Goal: Use online tool/utility: Utilize a website feature to perform a specific function

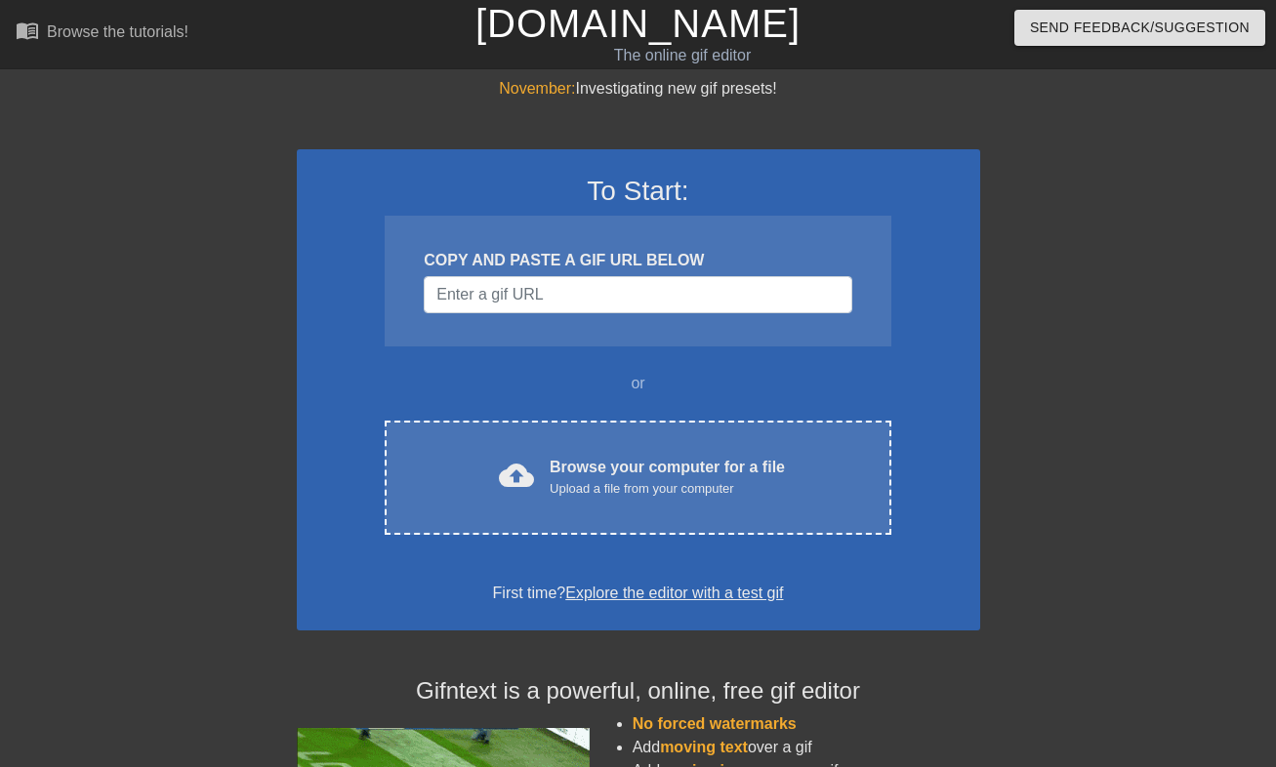
click at [542, 535] on div "To Start: COPY AND PASTE A GIF URL BELOW or cloud_upload Browse your computer f…" at bounding box center [639, 389] width 684 height 481
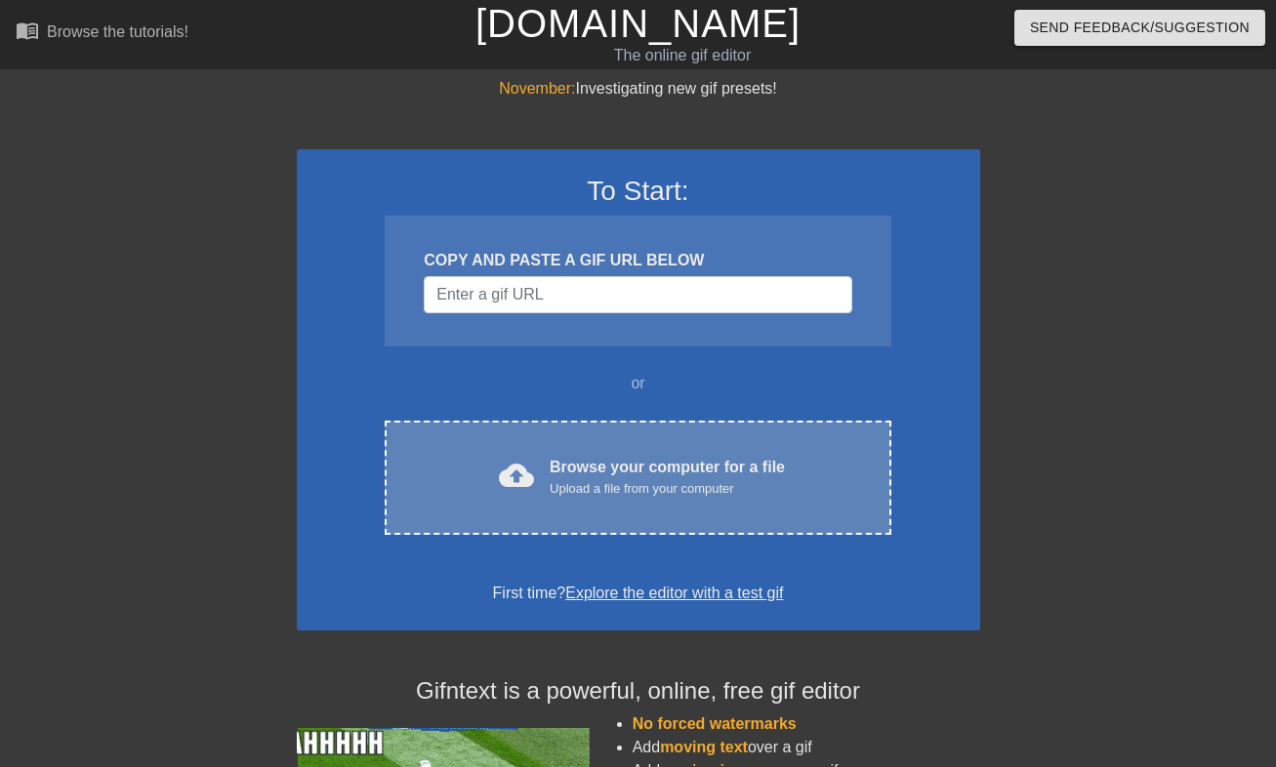
click at [541, 518] on div "cloud_upload Browse your computer for a file Upload a file from your computer C…" at bounding box center [638, 478] width 506 height 114
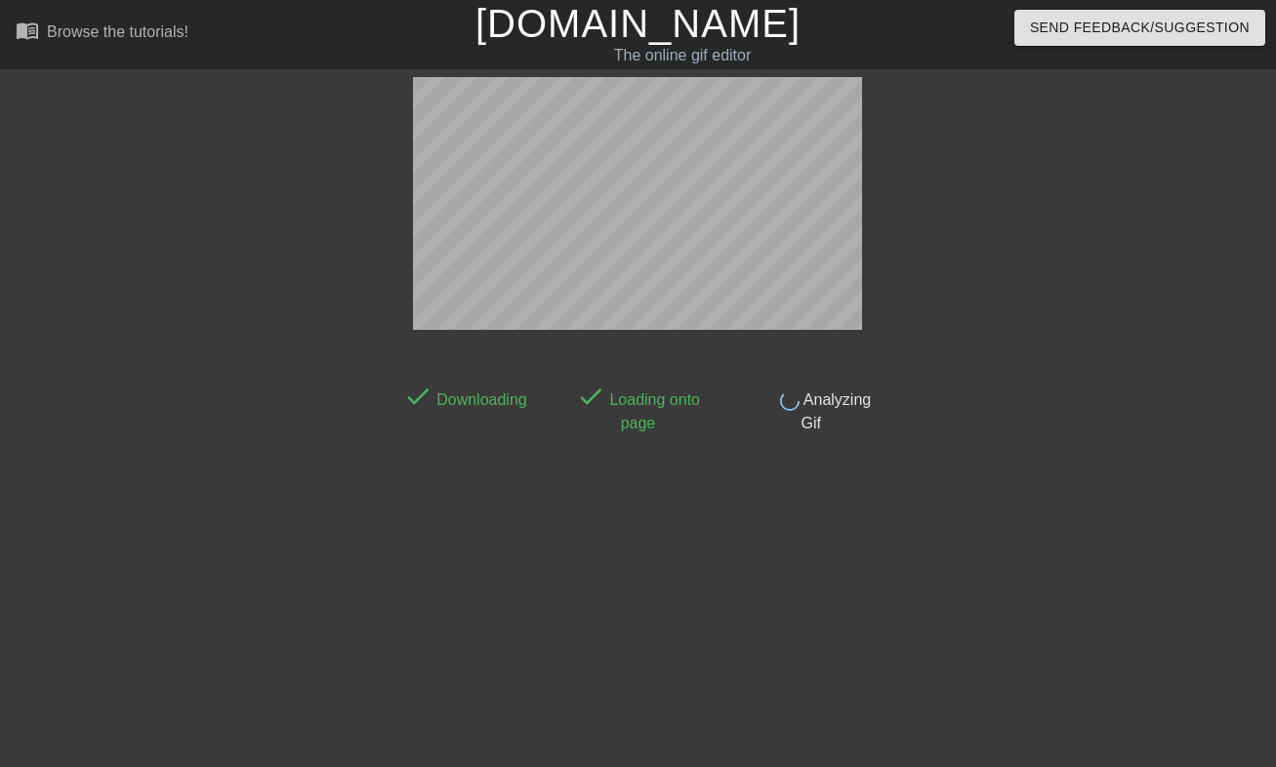
scroll to position [48, 0]
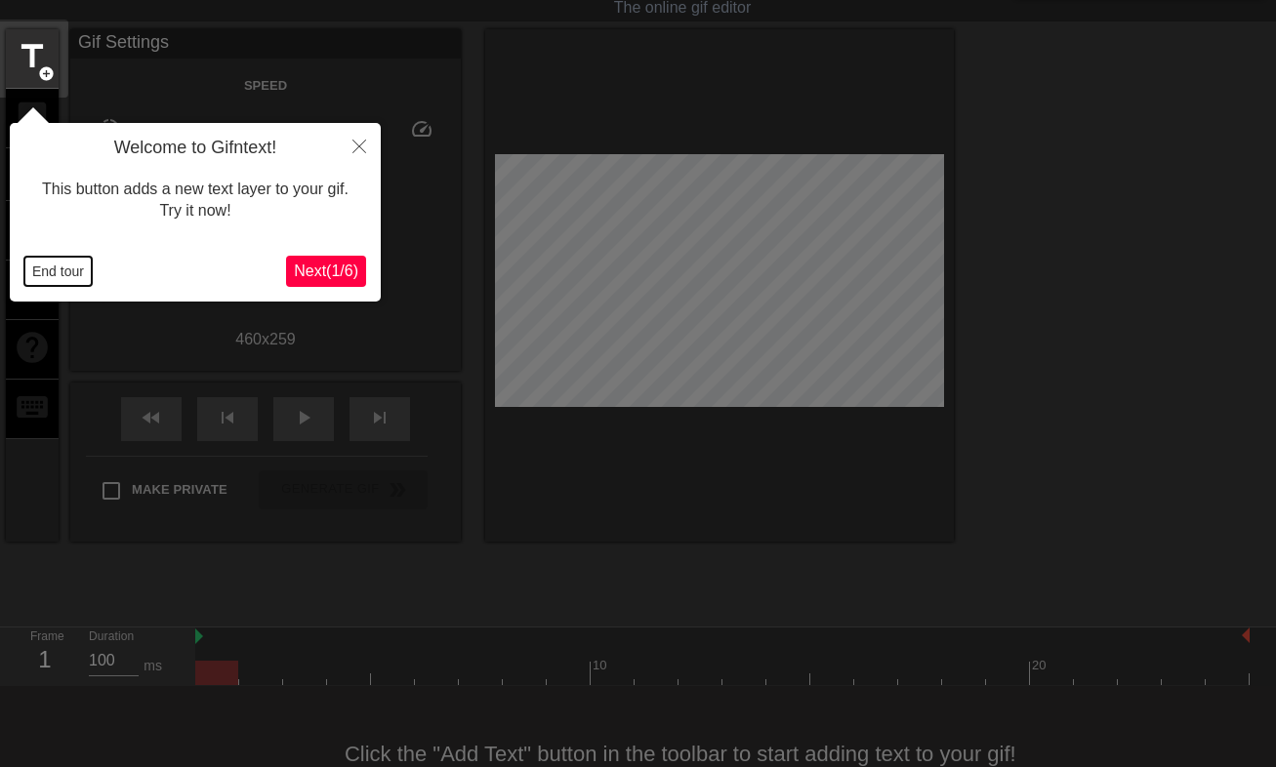
click at [44, 270] on button "End tour" at bounding box center [57, 271] width 67 height 29
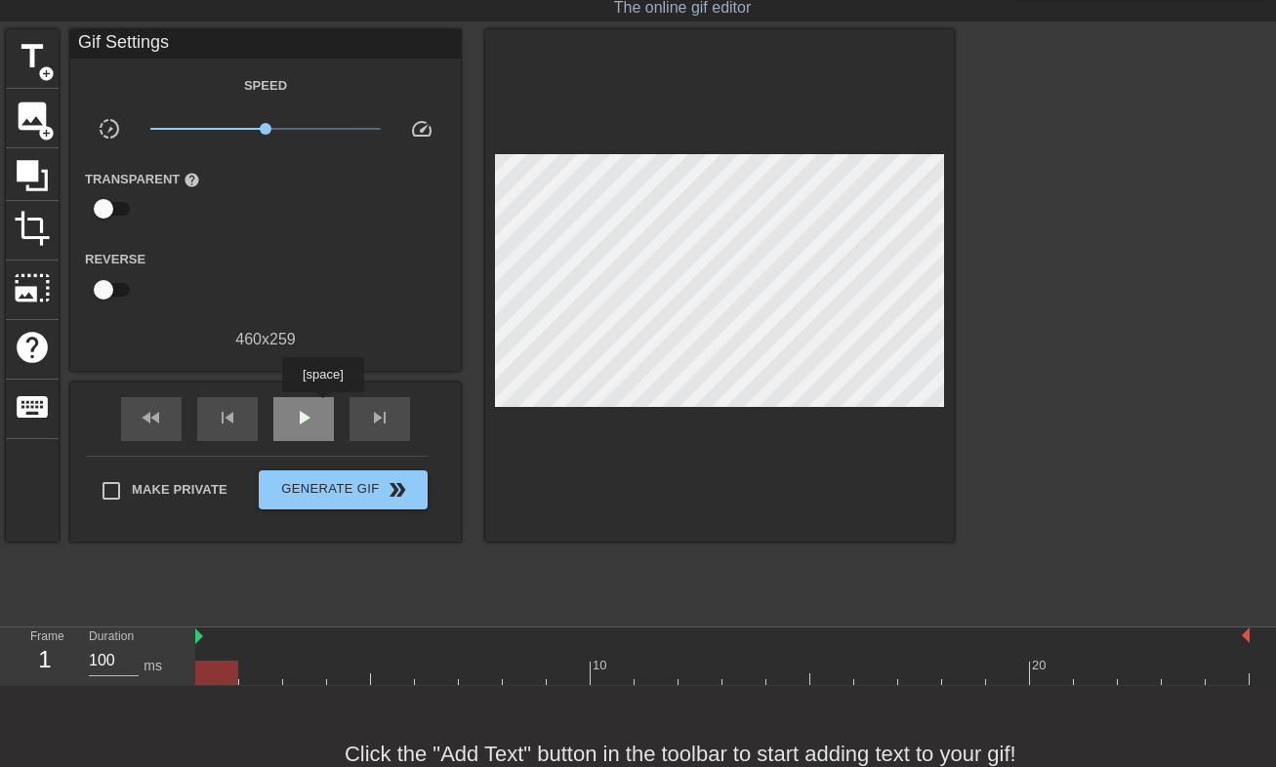
click at [325, 406] on div "play_arrow" at bounding box center [303, 419] width 61 height 44
click at [310, 416] on span "pause" at bounding box center [303, 417] width 23 height 23
click at [157, 418] on span "fast_rewind" at bounding box center [151, 417] width 23 height 23
click at [50, 54] on span "title" at bounding box center [32, 56] width 37 height 37
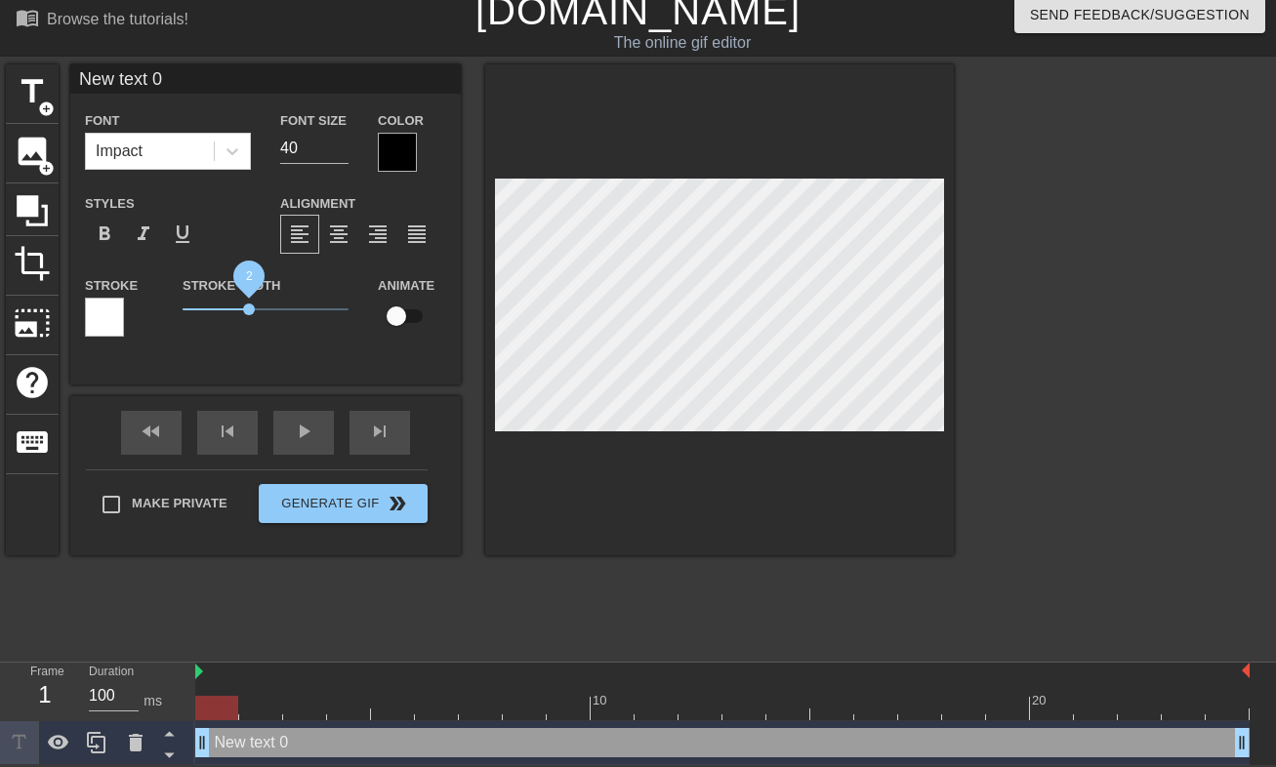
drag, startPoint x: 218, startPoint y: 305, endPoint x: 249, endPoint y: 303, distance: 31.3
click at [249, 304] on span "2" at bounding box center [249, 310] width 12 height 12
click at [234, 145] on icon at bounding box center [233, 152] width 20 height 20
click at [252, 89] on input "New text 0" at bounding box center [265, 78] width 391 height 29
click at [143, 231] on span "format_italic" at bounding box center [143, 234] width 23 height 23
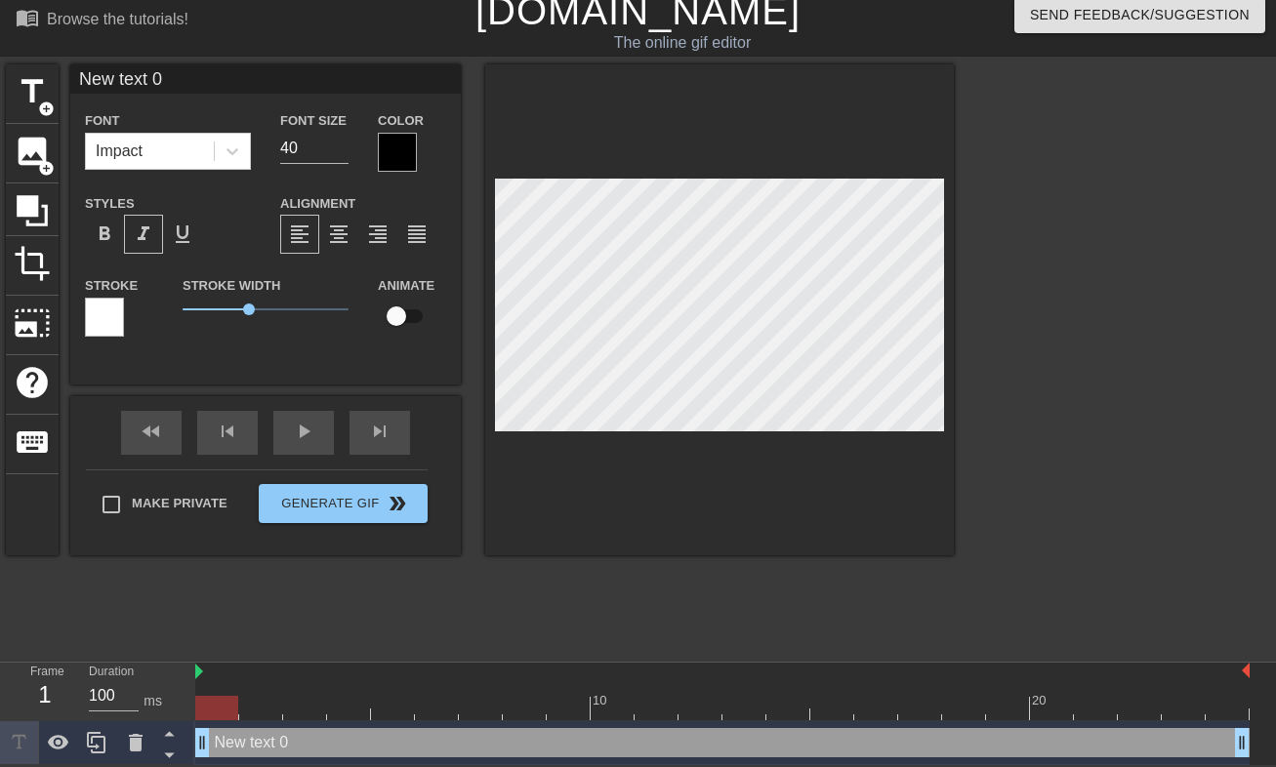
click at [172, 79] on input "New text 0" at bounding box center [265, 78] width 391 height 29
type input "fuck the shit out of yourself"
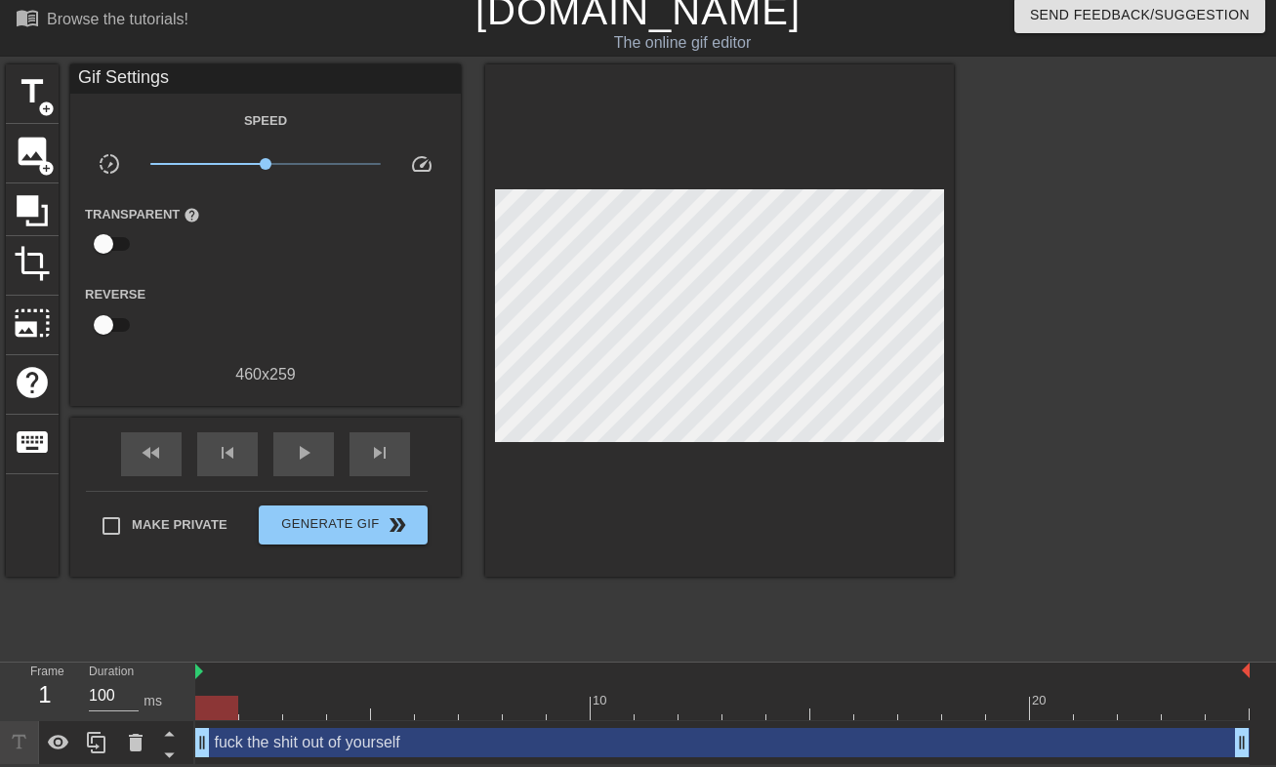
click at [589, 116] on div at bounding box center [719, 320] width 469 height 513
click at [301, 465] on div "play_arrow" at bounding box center [303, 455] width 61 height 44
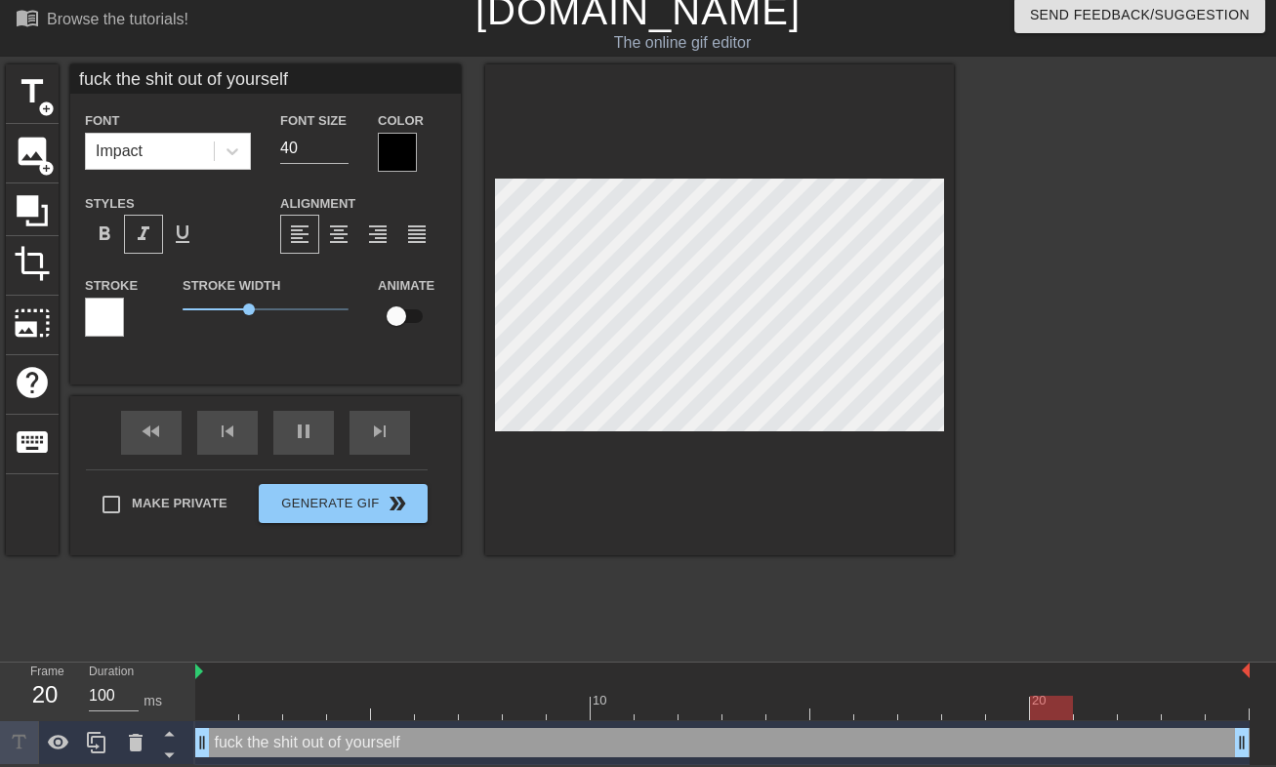
click at [399, 156] on div at bounding box center [397, 152] width 39 height 39
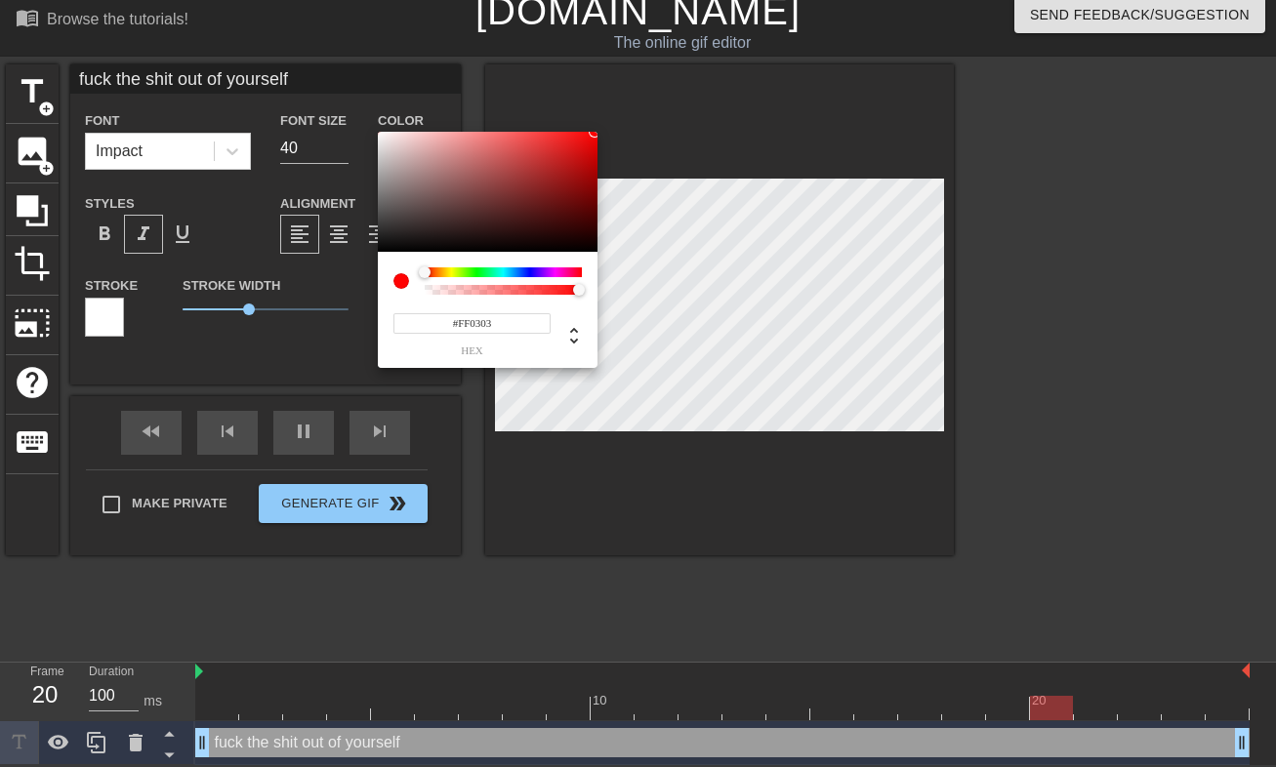
drag, startPoint x: 500, startPoint y: 165, endPoint x: 595, endPoint y: 114, distance: 107.5
click at [595, 114] on div "#FF0303 hex" at bounding box center [638, 383] width 1276 height 767
drag, startPoint x: 430, startPoint y: 267, endPoint x: 560, endPoint y: 267, distance: 129.9
click at [560, 267] on div "#FF0303 hex" at bounding box center [488, 310] width 220 height 116
type input "#D803FF"
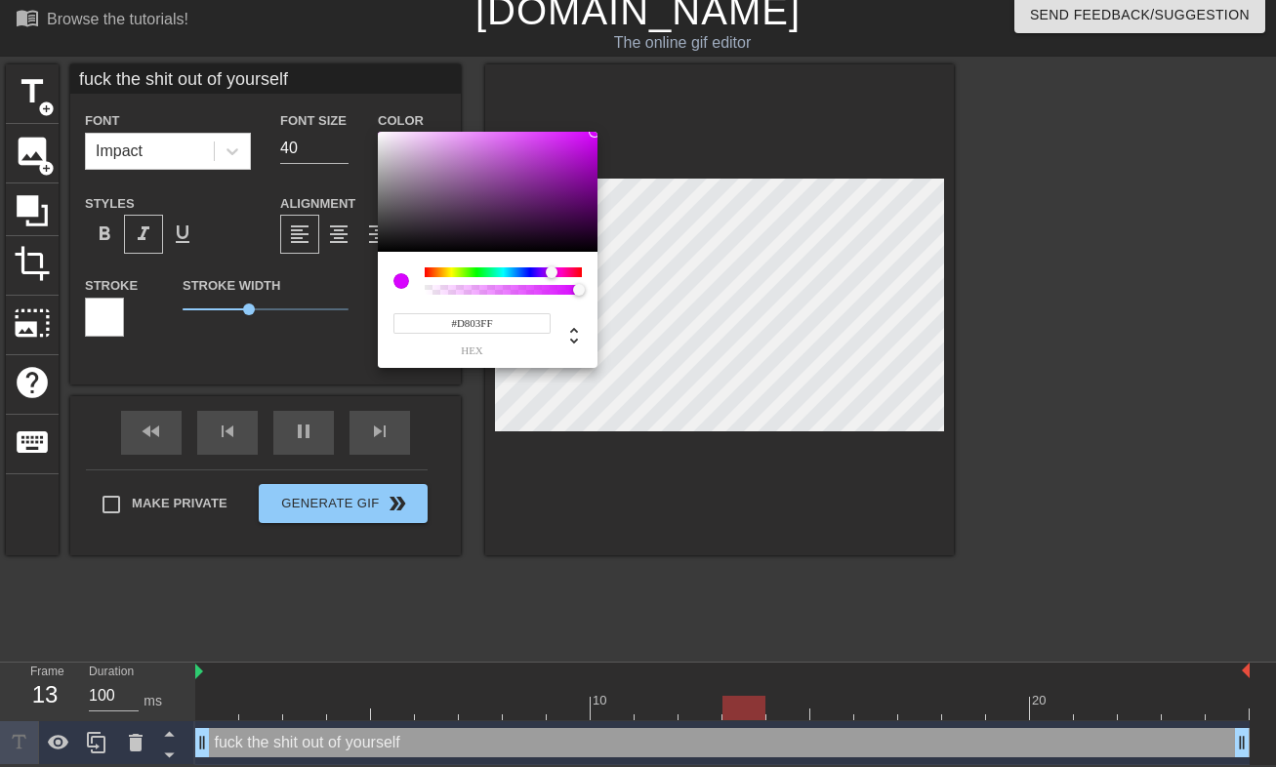
click at [552, 270] on div at bounding box center [503, 273] width 157 height 10
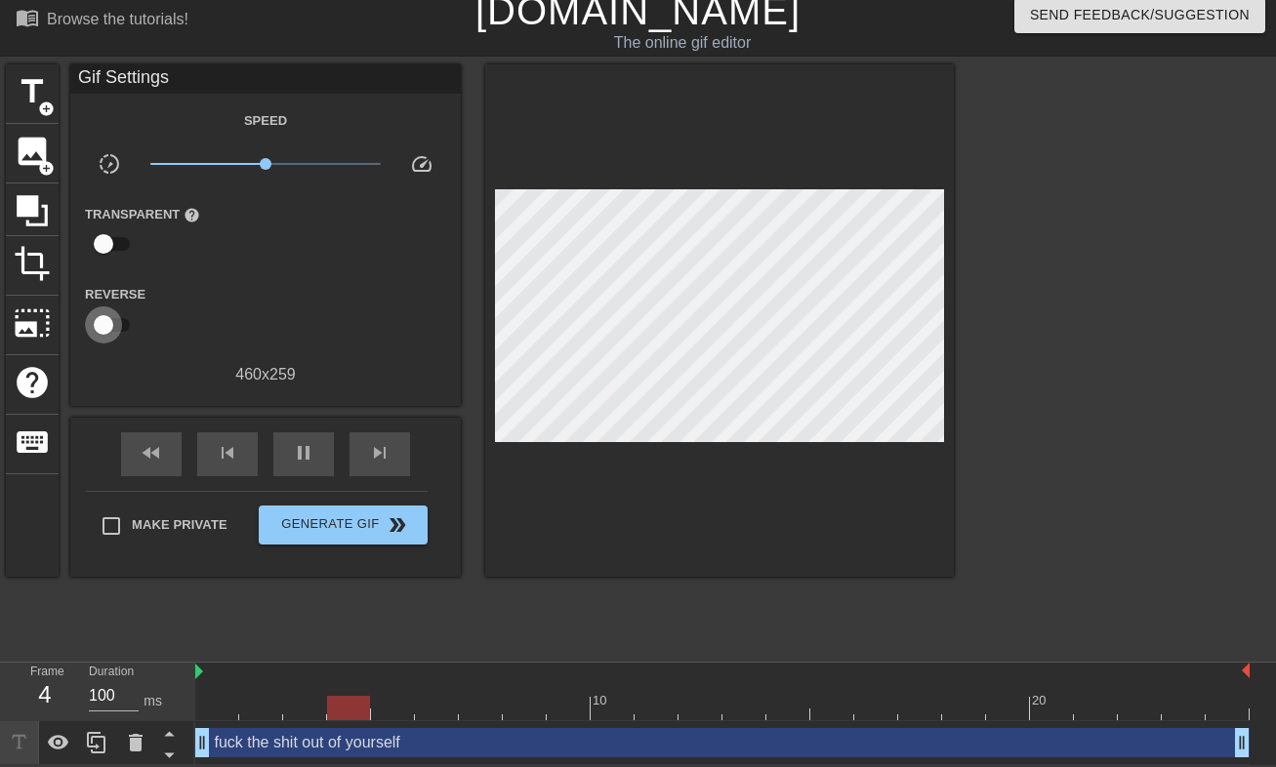
click at [88, 307] on input "checkbox" at bounding box center [103, 325] width 111 height 37
checkbox input "true"
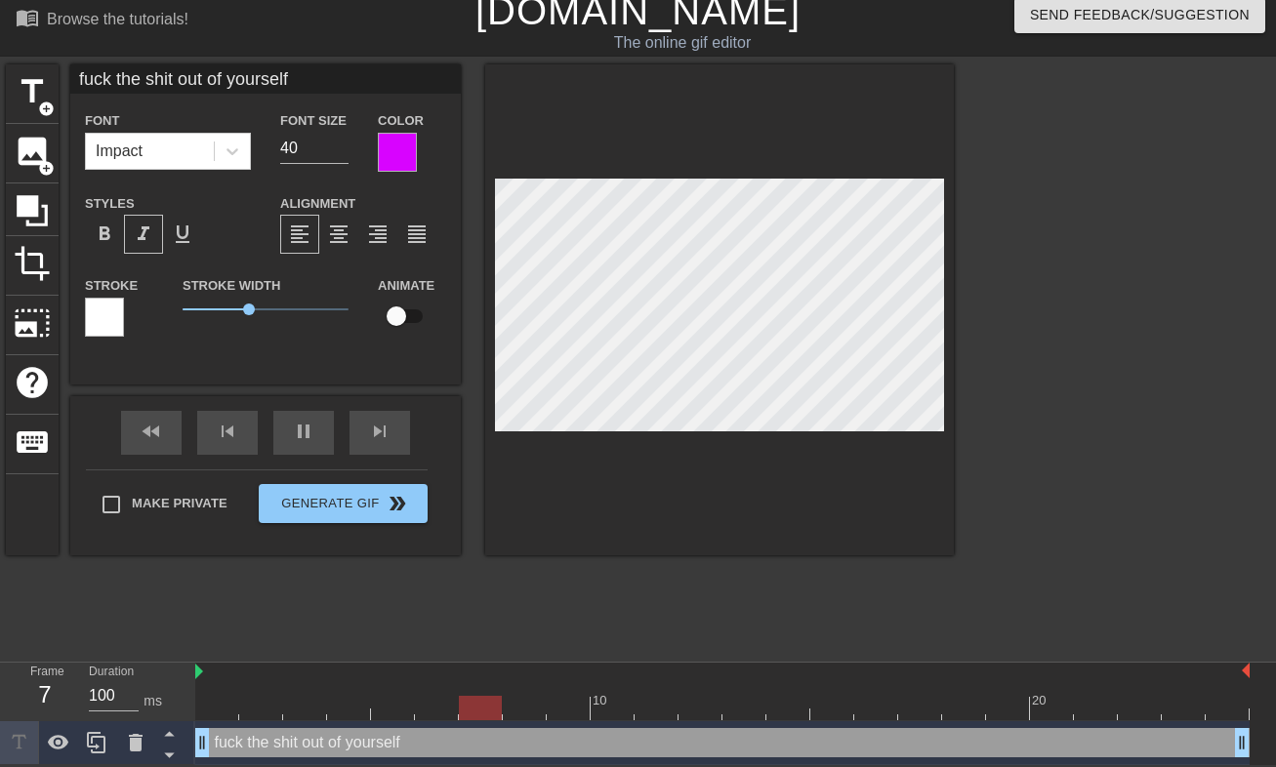
click at [110, 321] on div at bounding box center [104, 317] width 39 height 39
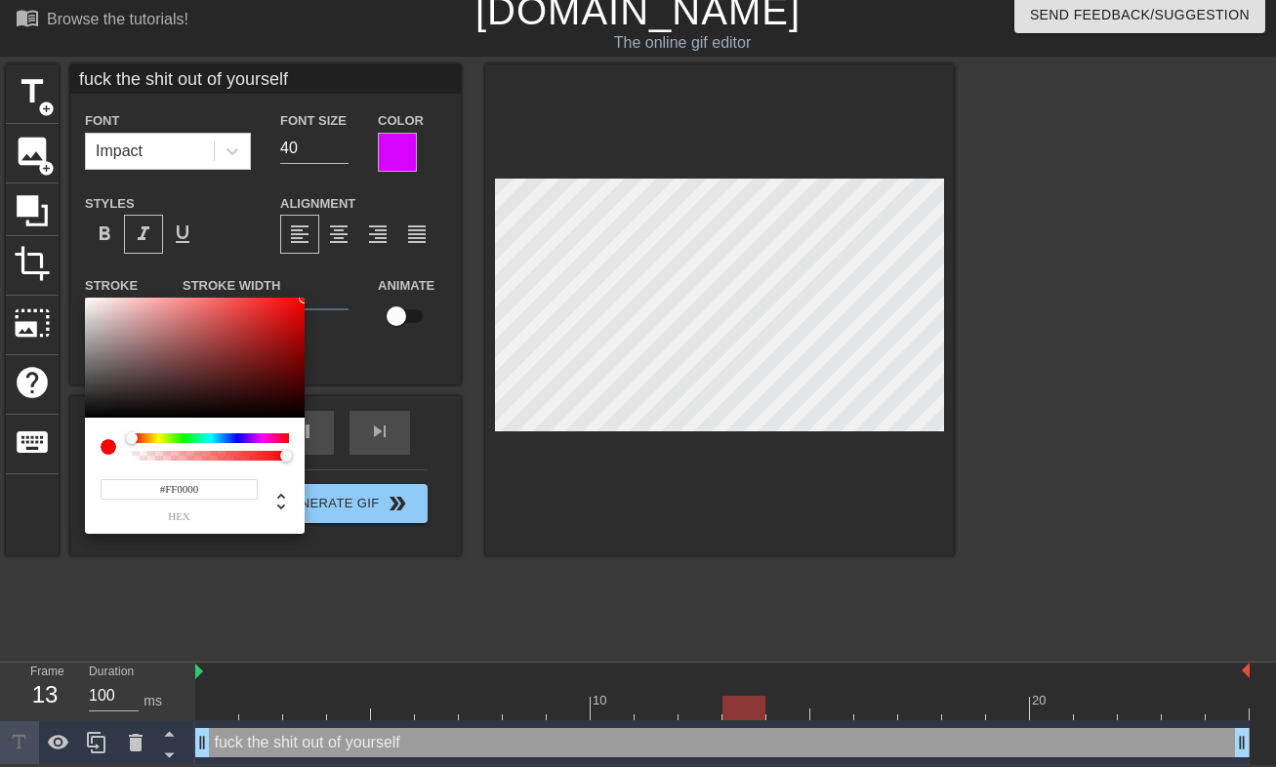
drag, startPoint x: 184, startPoint y: 372, endPoint x: 320, endPoint y: 275, distance: 167.4
click at [320, 275] on div "#FF0000 hex" at bounding box center [638, 383] width 1276 height 767
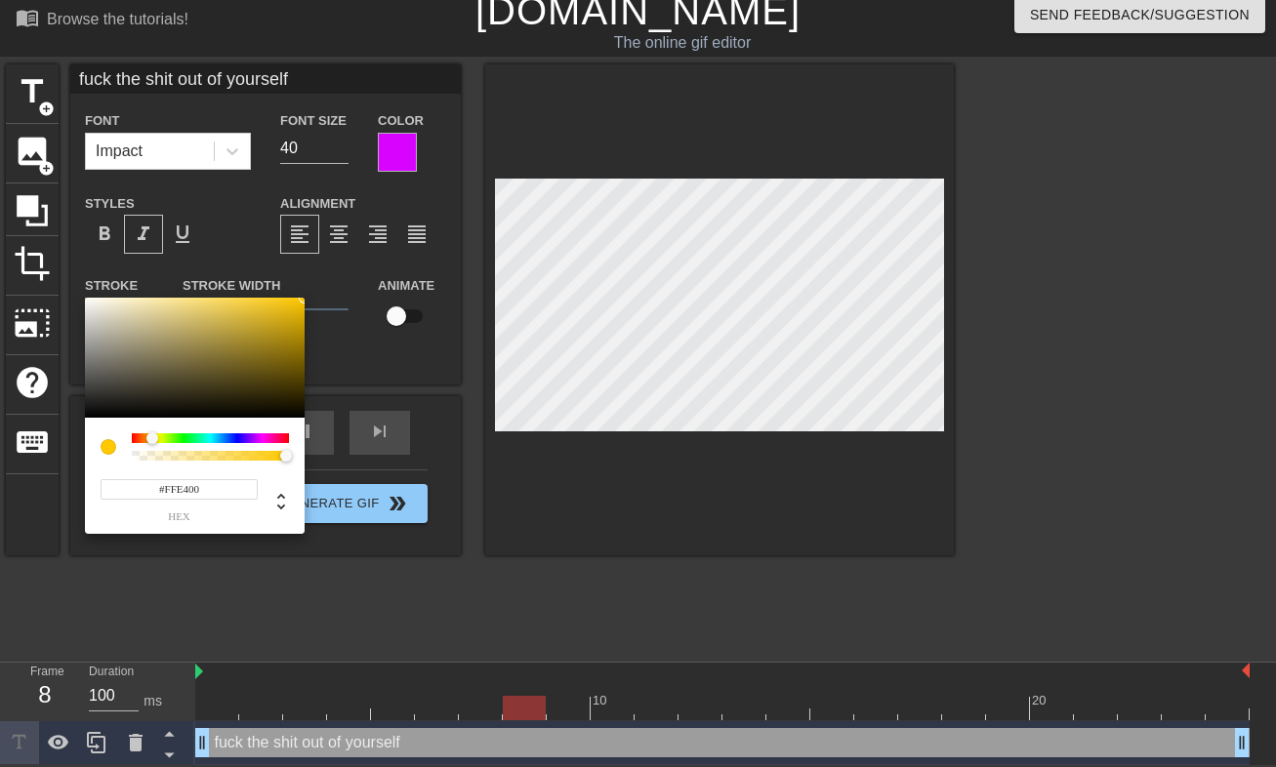
type input "#FFEE00"
drag, startPoint x: 133, startPoint y: 439, endPoint x: 156, endPoint y: 434, distance: 24.2
click at [156, 434] on div at bounding box center [156, 439] width 12 height 12
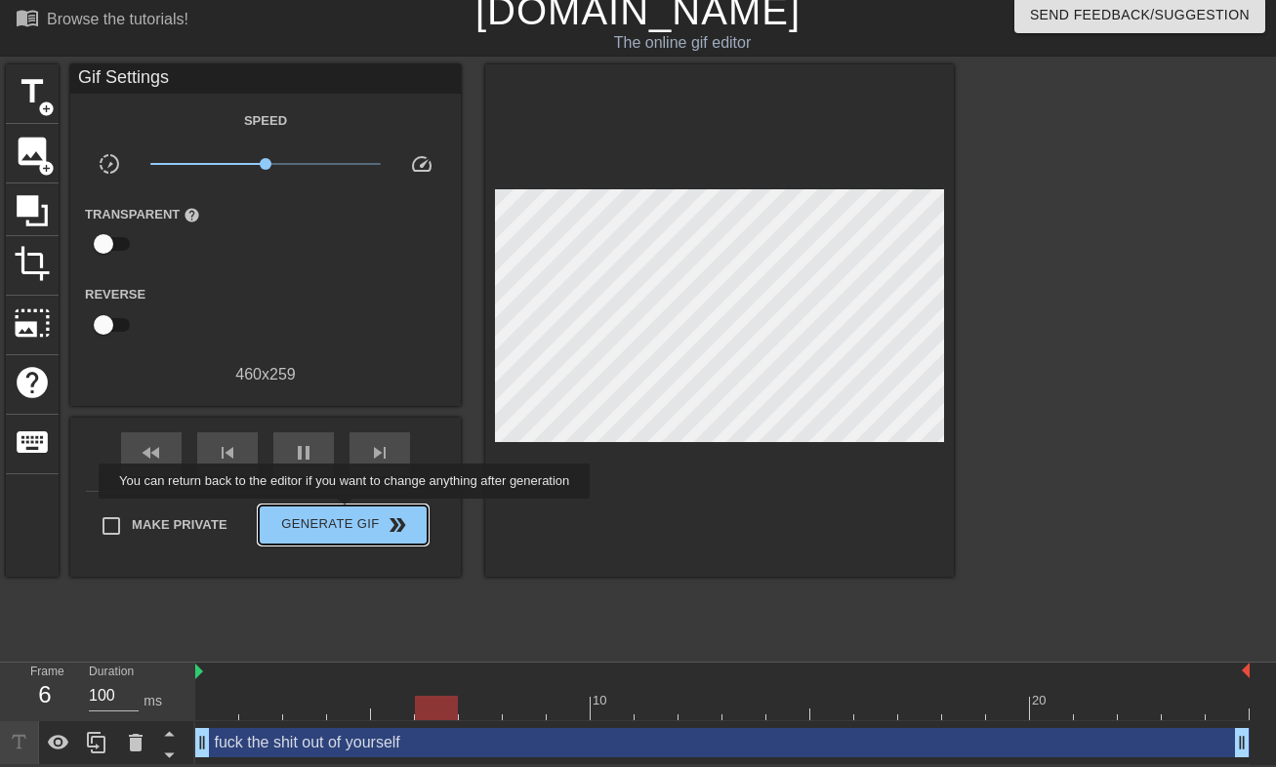
click at [357, 514] on span "Generate Gif double_arrow" at bounding box center [343, 525] width 153 height 23
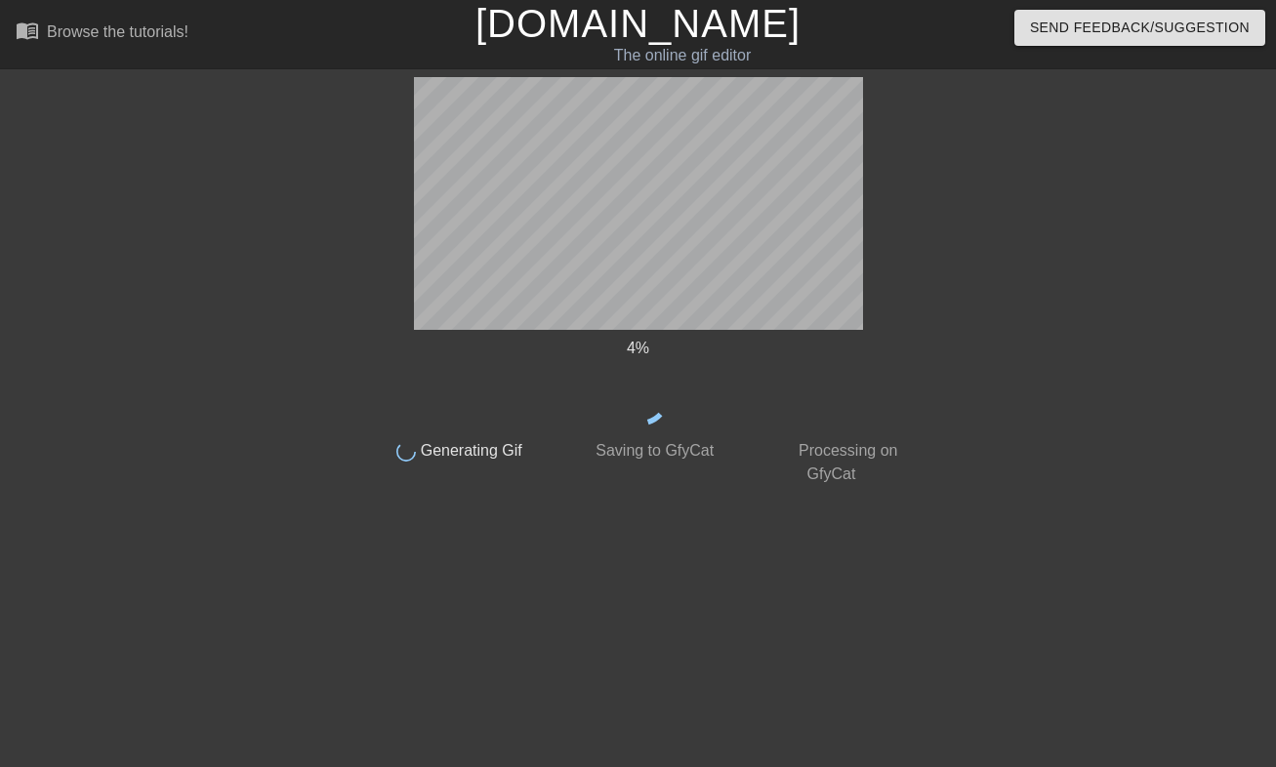
click at [357, 513] on div "4 % done Generating Gif done Saving to GfyCat done Processing on GfyCat title a…" at bounding box center [638, 370] width 1276 height 586
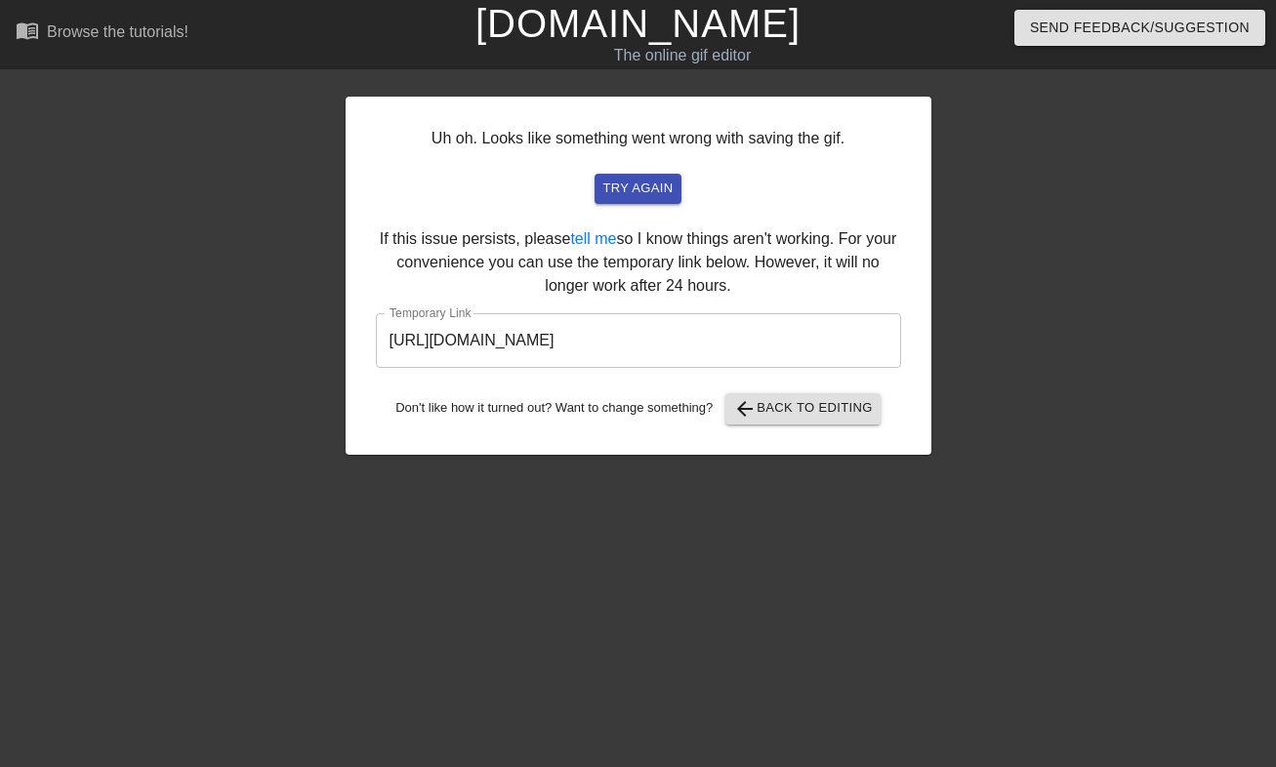
click at [762, 345] on input "[URL][DOMAIN_NAME]" at bounding box center [638, 340] width 525 height 55
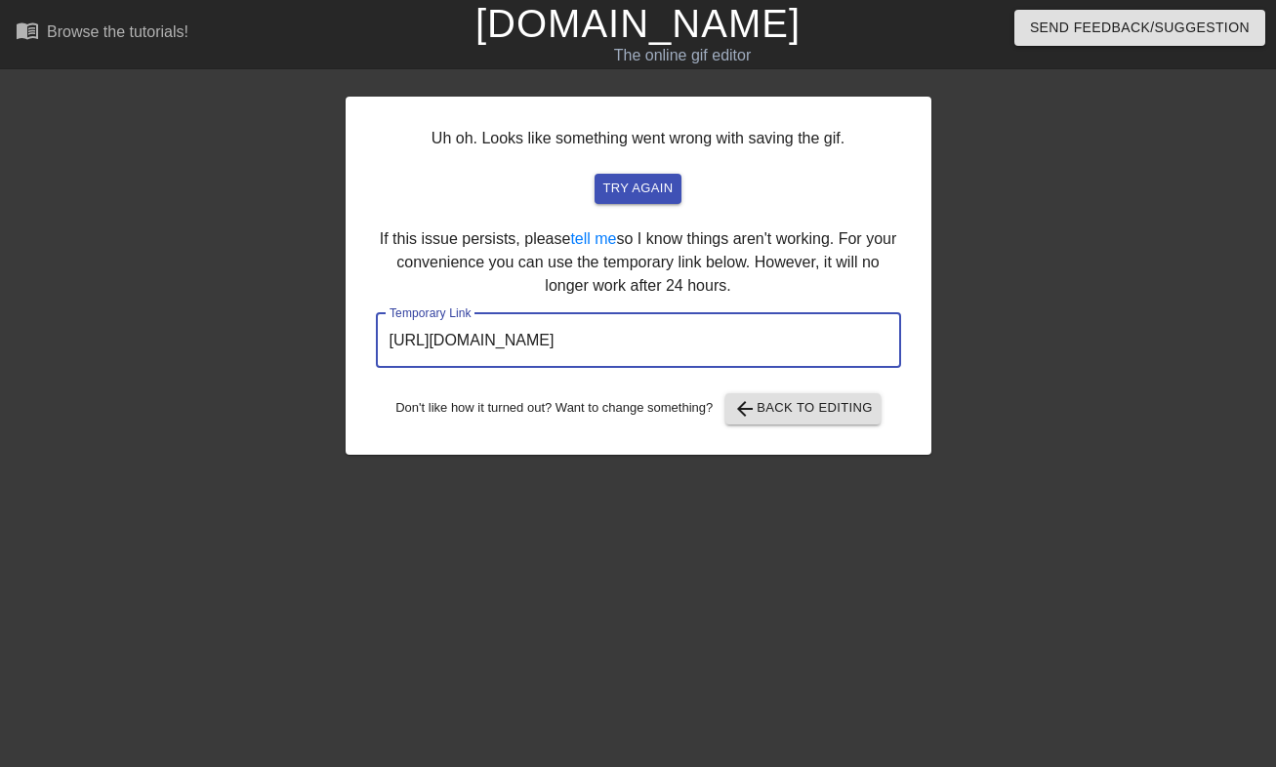
click at [762, 345] on input "[URL][DOMAIN_NAME]" at bounding box center [638, 340] width 525 height 55
